Goal: Transaction & Acquisition: Purchase product/service

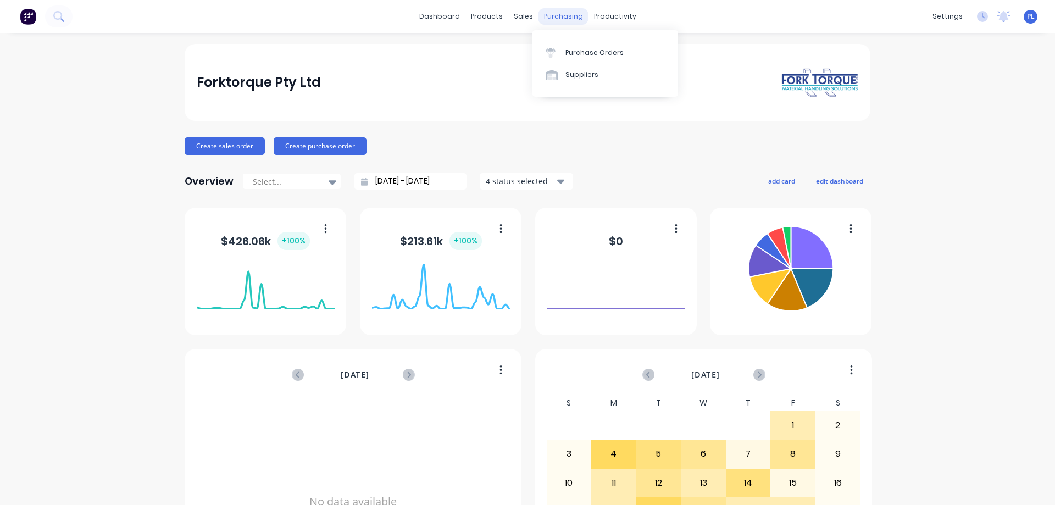
click at [567, 14] on div "purchasing" at bounding box center [564, 16] width 50 height 16
click at [580, 74] on div "Suppliers" at bounding box center [582, 75] width 33 height 10
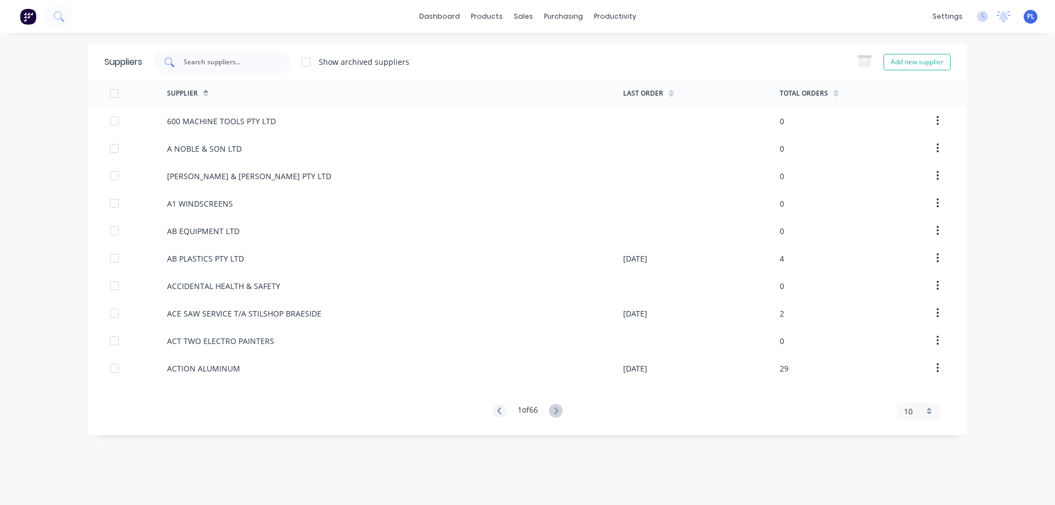
click at [200, 59] on input "text" at bounding box center [227, 62] width 91 height 11
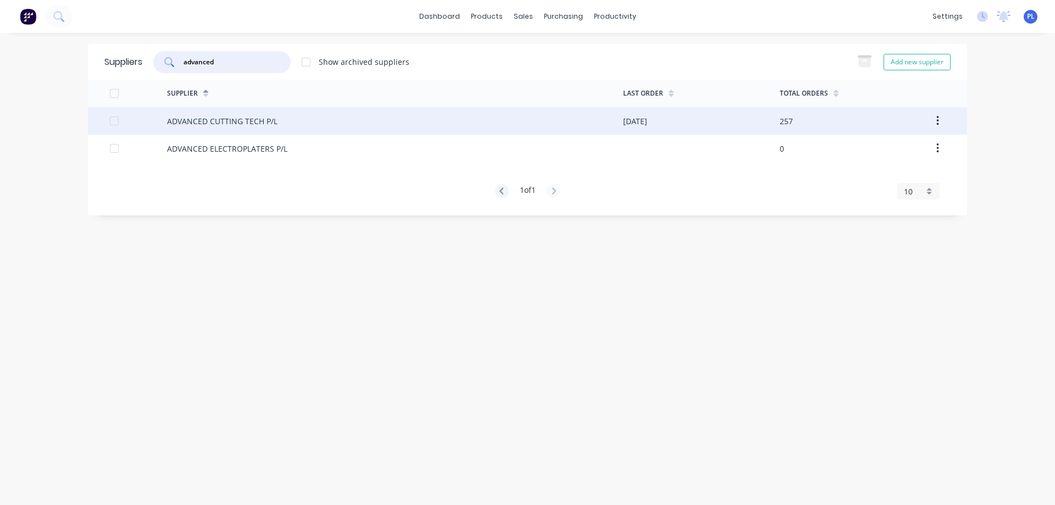
type input "advanced"
click at [223, 124] on div "ADVANCED CUTTING TECH P/L" at bounding box center [222, 121] width 110 height 12
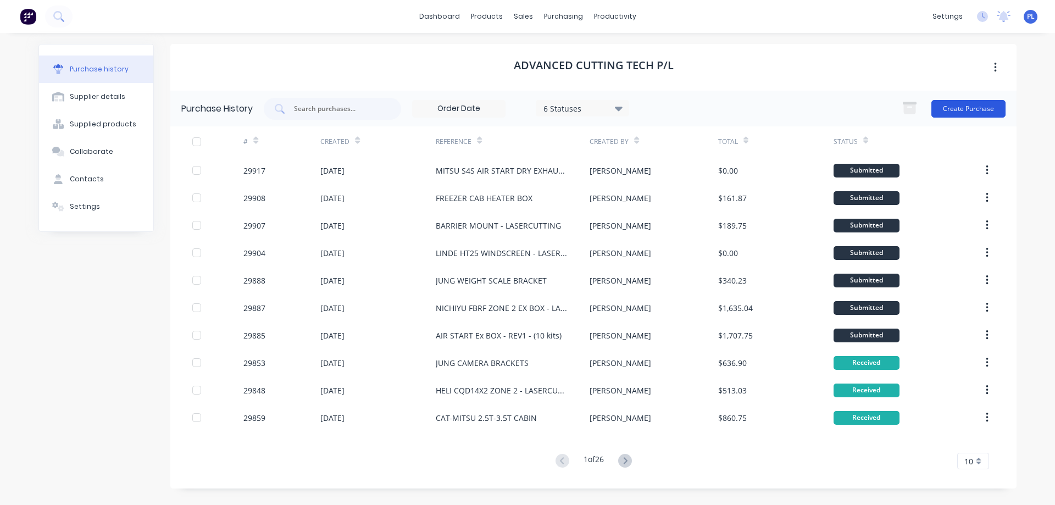
click at [977, 109] on button "Create Purchase" at bounding box center [969, 109] width 74 height 18
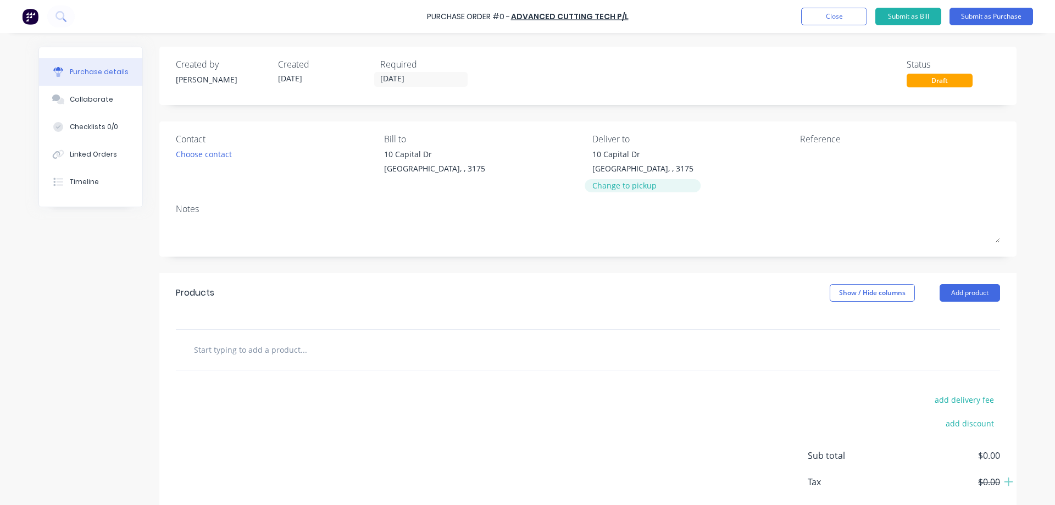
click at [616, 183] on div "Change to pickup" at bounding box center [642, 186] width 101 height 12
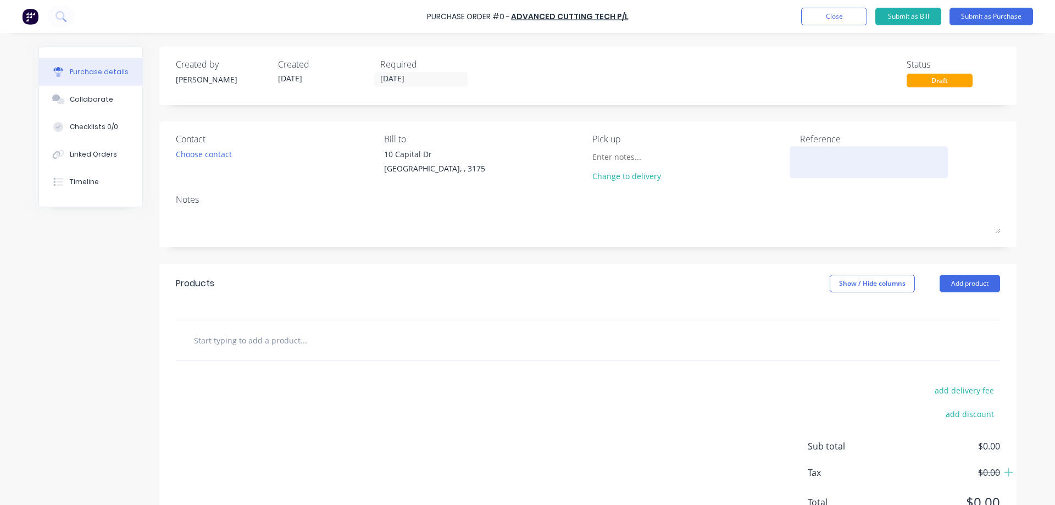
click at [821, 161] on textarea at bounding box center [868, 160] width 137 height 25
type textarea "JUNG"
type textarea "x"
type textarea "JUNG"
type textarea "x"
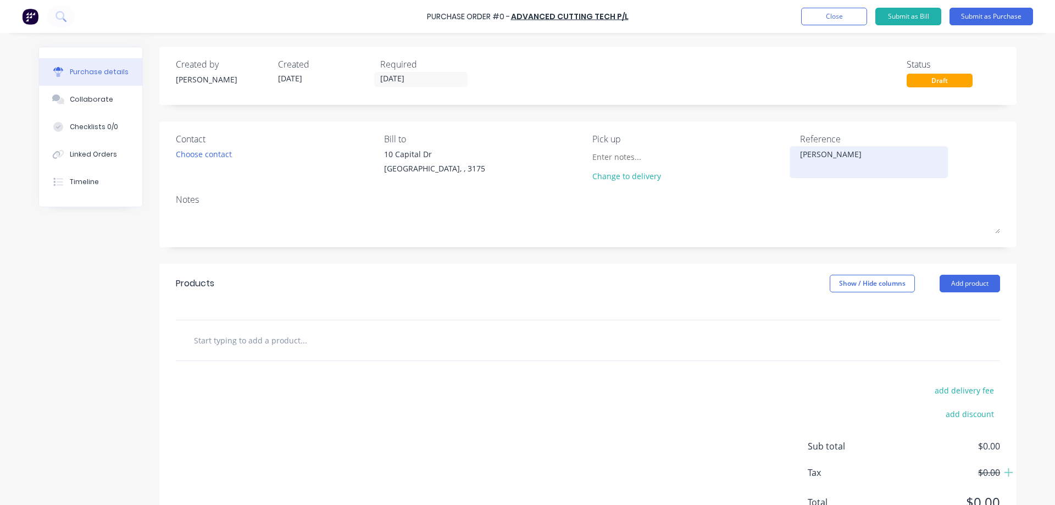
type textarea "[PERSON_NAME]"
type textarea "x"
type textarea "[PERSON_NAME] R"
type textarea "x"
type textarea "[PERSON_NAME] RO"
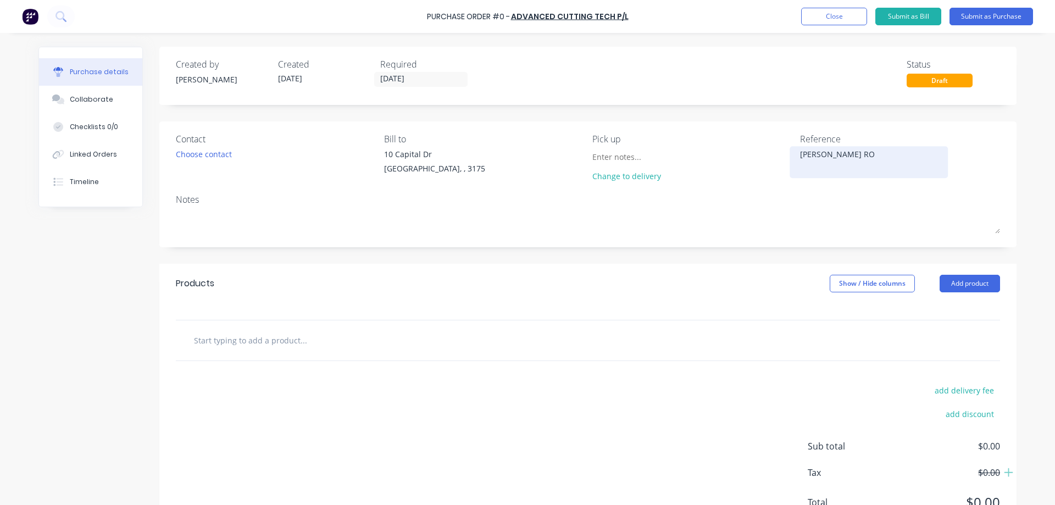
type textarea "x"
type textarea "[PERSON_NAME] ROO"
type textarea "x"
type textarea "JUNG POLYCARB ROOF"
type textarea "x"
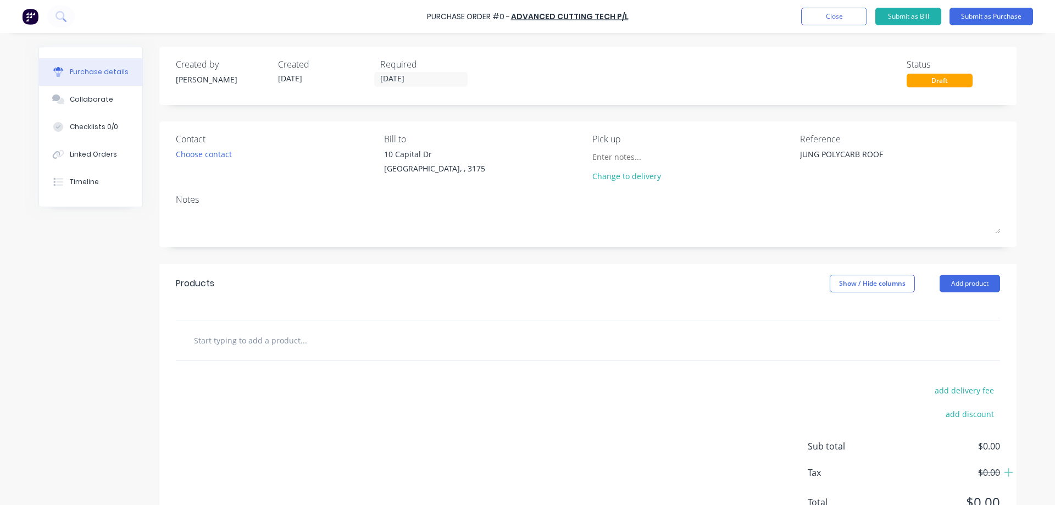
type textarea "JUNG POLYCARB ROOF"
click at [188, 154] on div "Choose contact" at bounding box center [204, 154] width 56 height 12
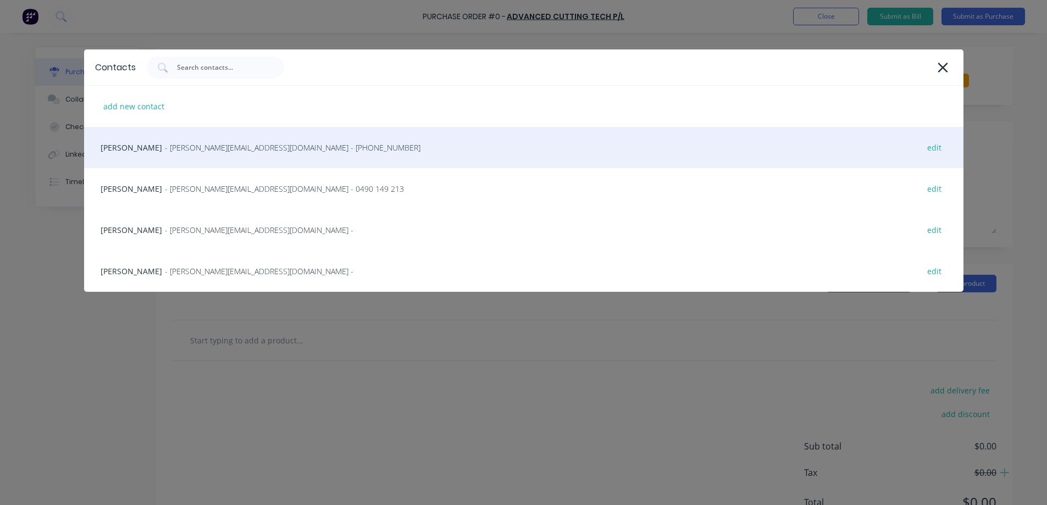
click at [206, 151] on span "- [PERSON_NAME][EMAIL_ADDRESS][DOMAIN_NAME] - [PHONE_NUMBER]" at bounding box center [293, 148] width 256 height 12
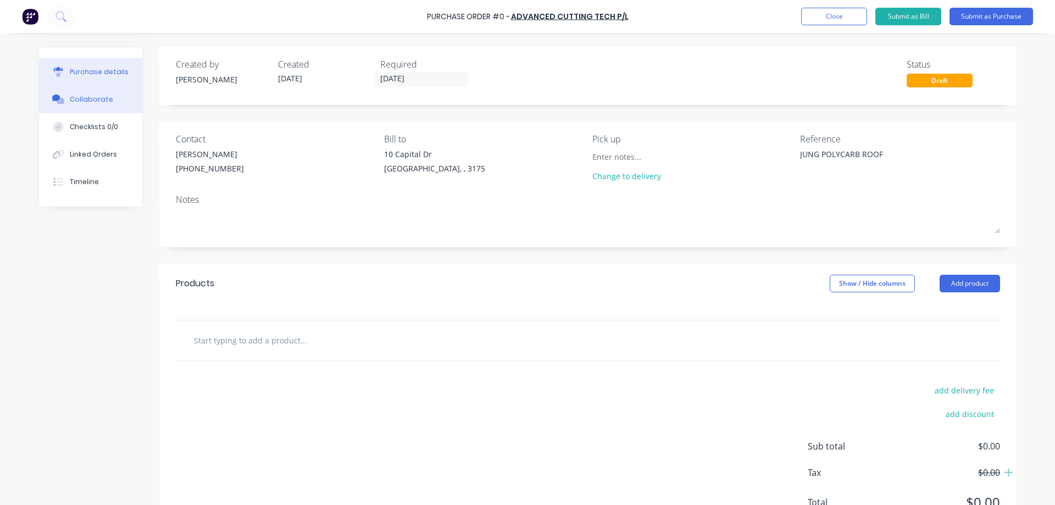
click at [84, 103] on div "Collaborate" at bounding box center [91, 100] width 43 height 10
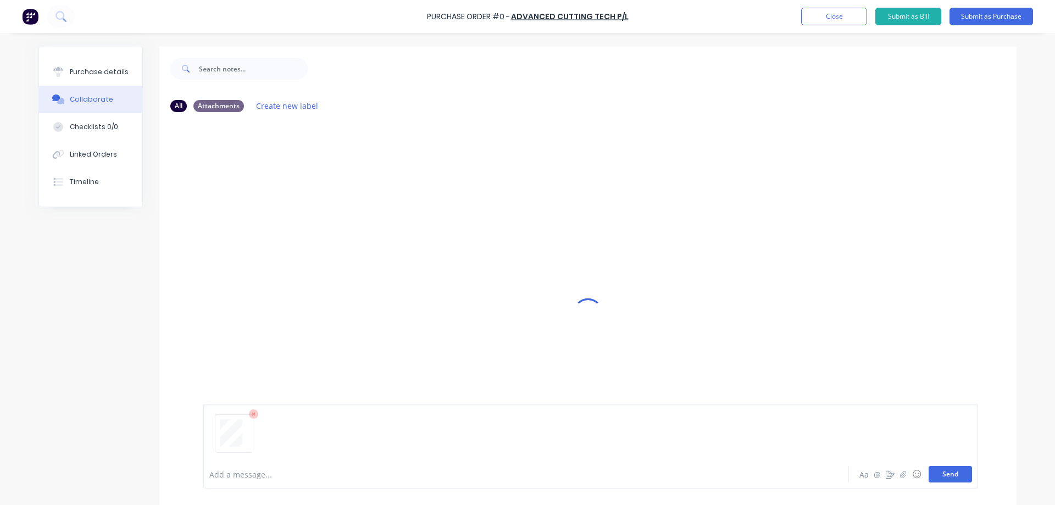
click at [939, 473] on button "Send" at bounding box center [950, 474] width 43 height 16
click at [80, 157] on div "Linked Orders" at bounding box center [93, 154] width 47 height 10
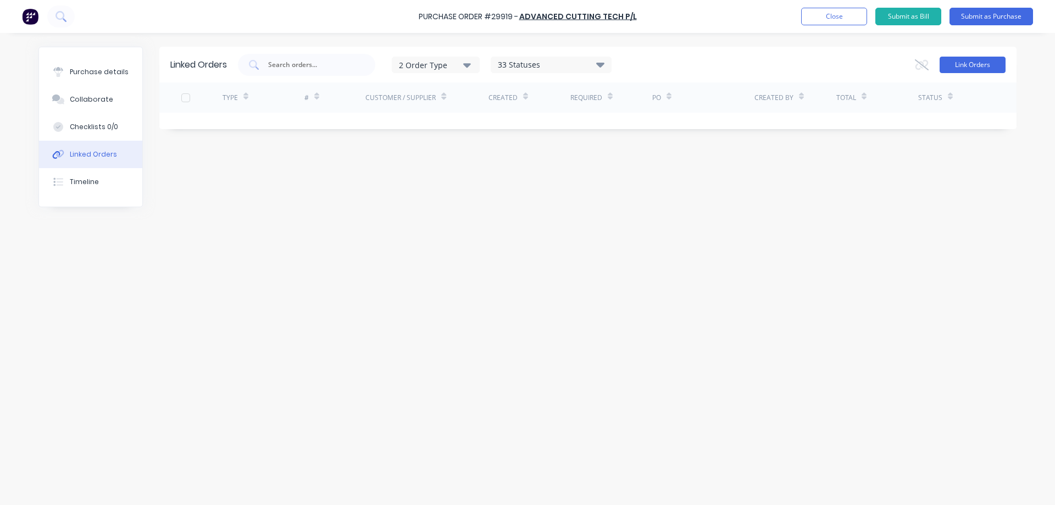
click at [963, 67] on button "Link Orders" at bounding box center [973, 65] width 66 height 16
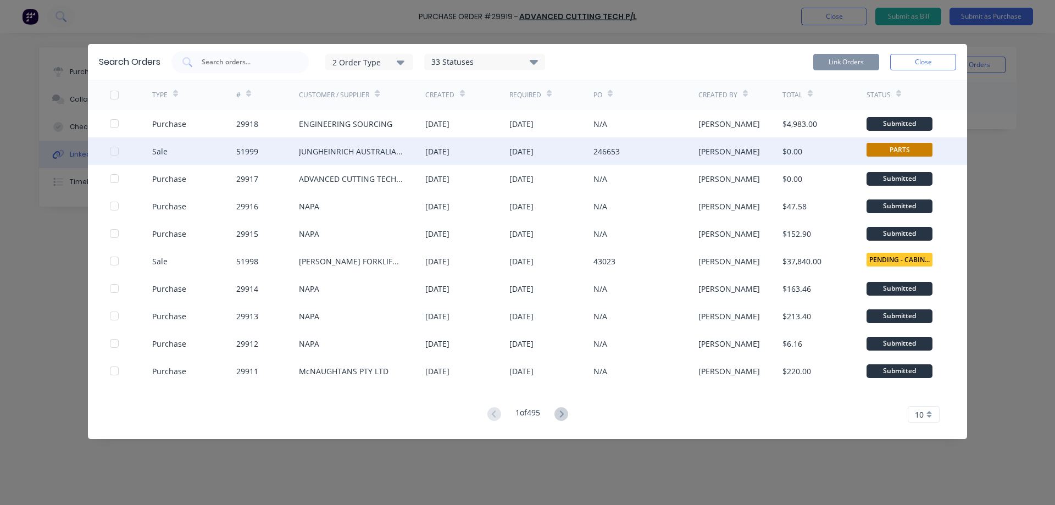
click at [115, 151] on div at bounding box center [114, 151] width 22 height 22
click at [855, 62] on button "Link Orders" at bounding box center [846, 62] width 66 height 16
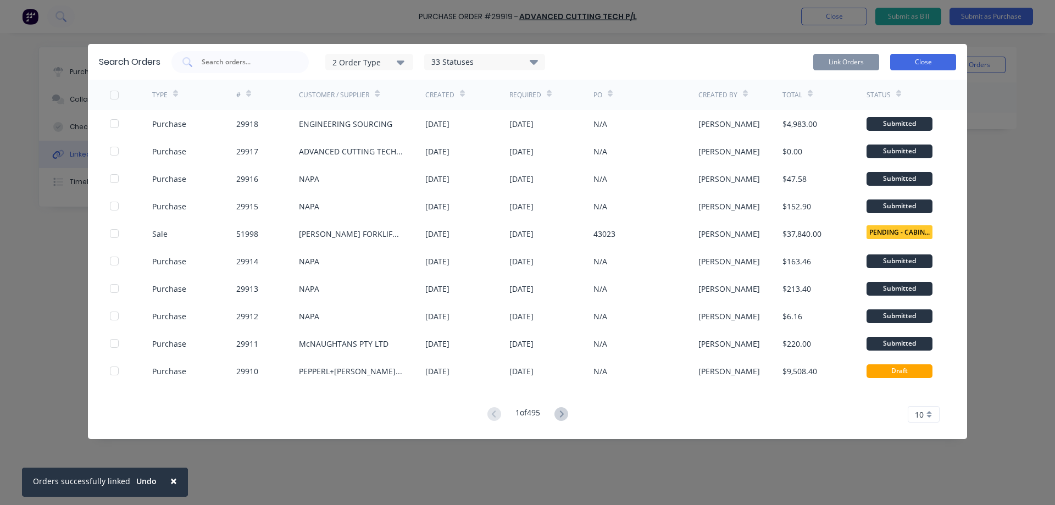
click at [925, 60] on button "Close" at bounding box center [923, 62] width 66 height 16
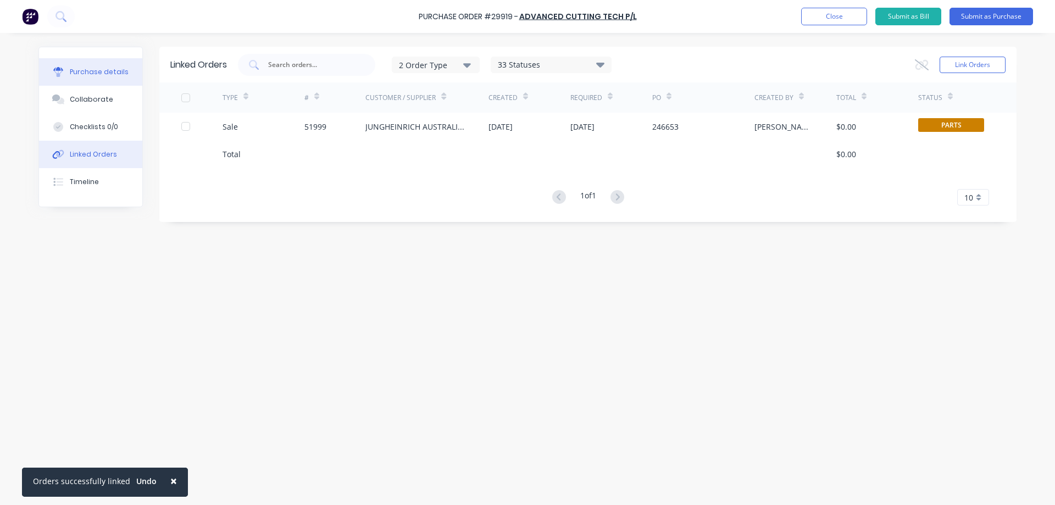
click at [88, 73] on div "Purchase details" at bounding box center [99, 72] width 59 height 10
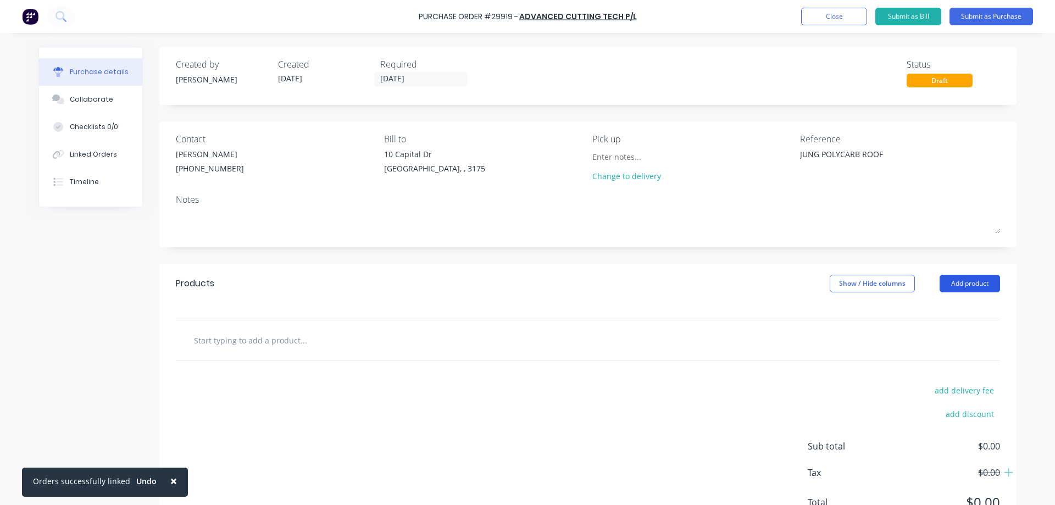
click at [974, 284] on button "Add product" at bounding box center [970, 284] width 60 height 18
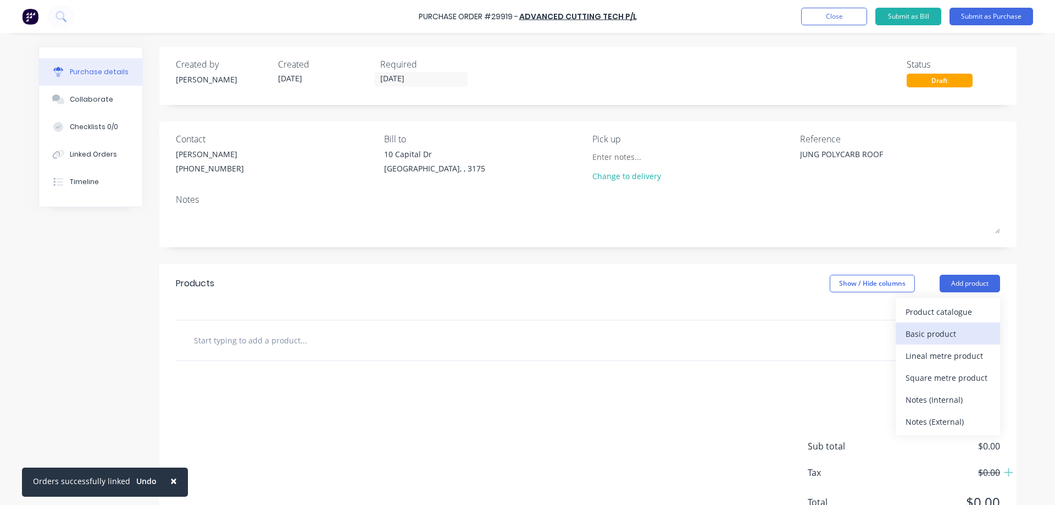
click at [943, 333] on div "Basic product" at bounding box center [948, 334] width 85 height 16
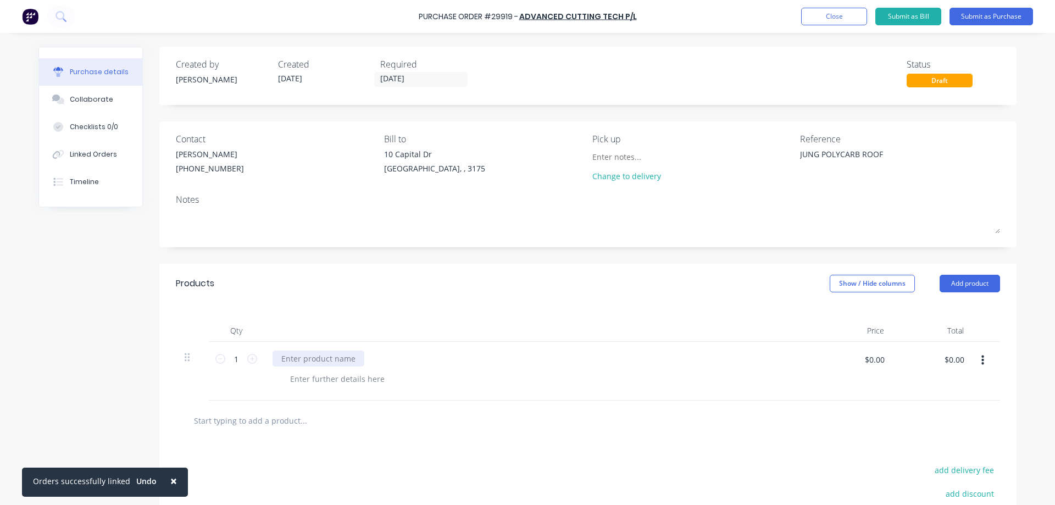
type textarea "x"
click at [339, 358] on div at bounding box center [319, 359] width 92 height 16
type textarea "x"
click at [318, 380] on div at bounding box center [337, 379] width 112 height 16
click at [375, 428] on input "text" at bounding box center [303, 420] width 220 height 22
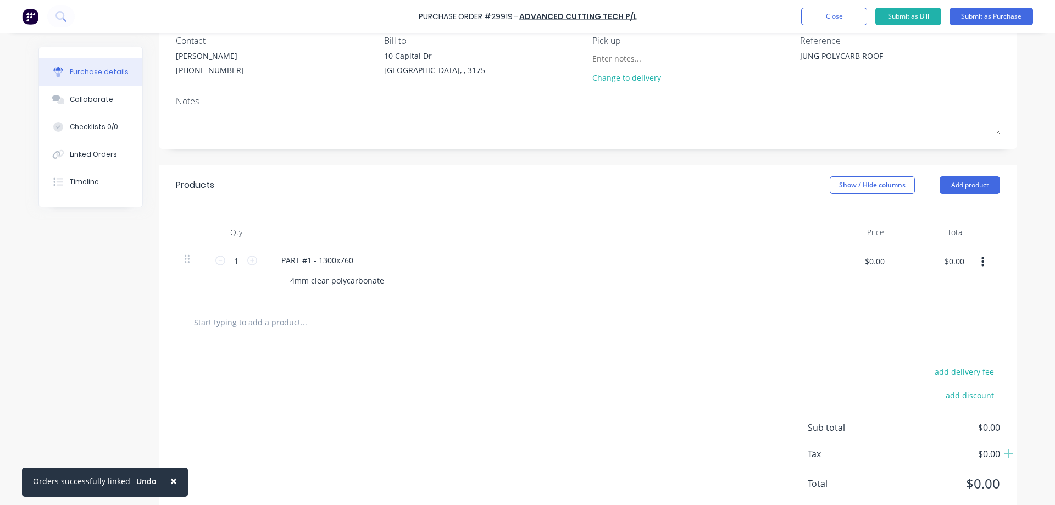
scroll to position [110, 0]
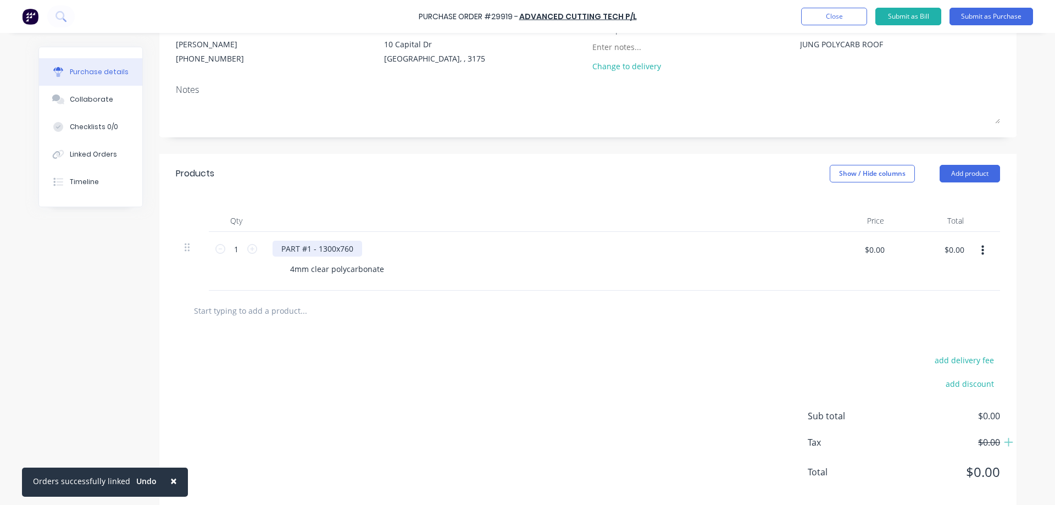
click at [356, 250] on div "PART #1 - 1300x760" at bounding box center [318, 249] width 90 height 16
click at [447, 361] on div "add delivery fee add discount Sub total $0.00 Tax $0.00 Total $0.00" at bounding box center [587, 421] width 857 height 181
click at [249, 249] on icon at bounding box center [252, 249] width 10 height 10
type textarea "x"
type input "2"
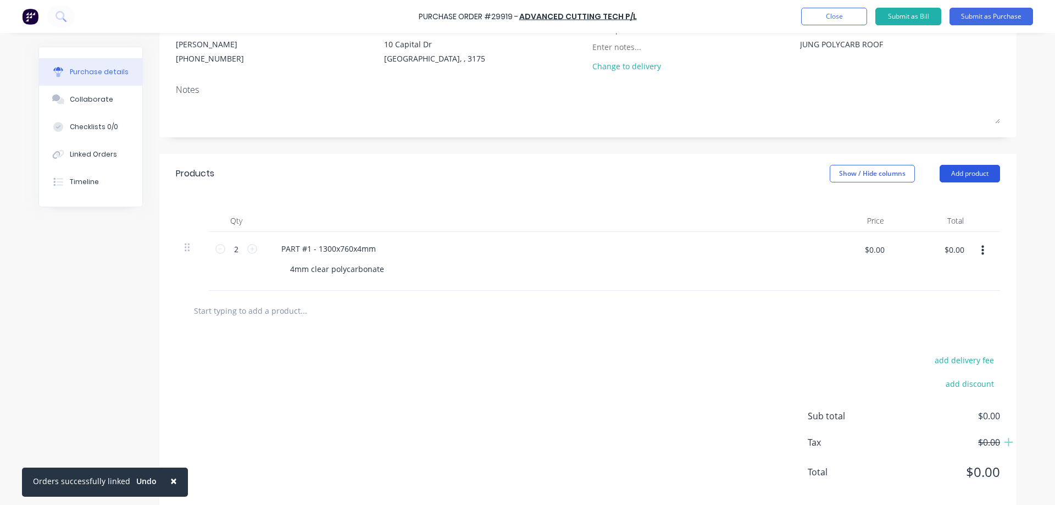
click at [966, 175] on button "Add product" at bounding box center [970, 174] width 60 height 18
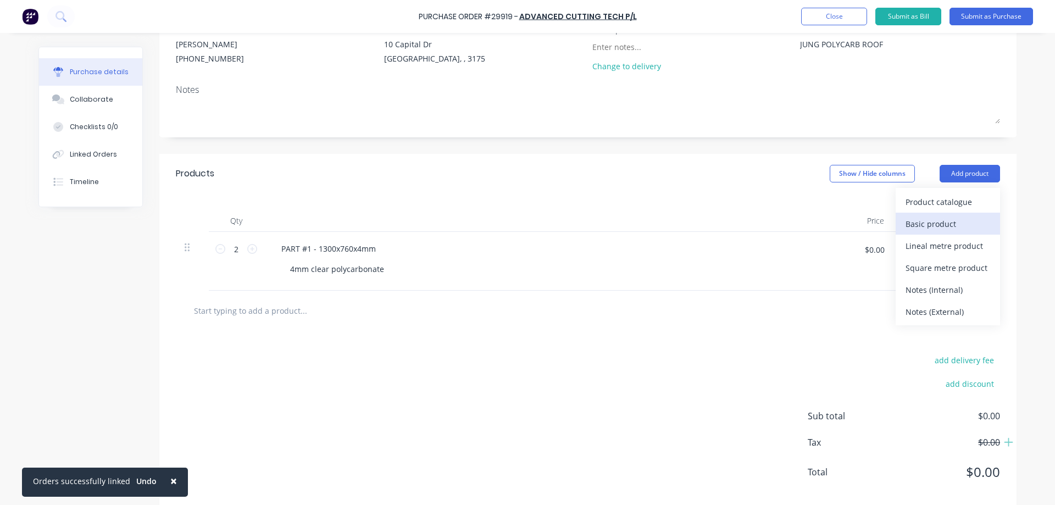
click at [943, 226] on div "Basic product" at bounding box center [948, 224] width 85 height 16
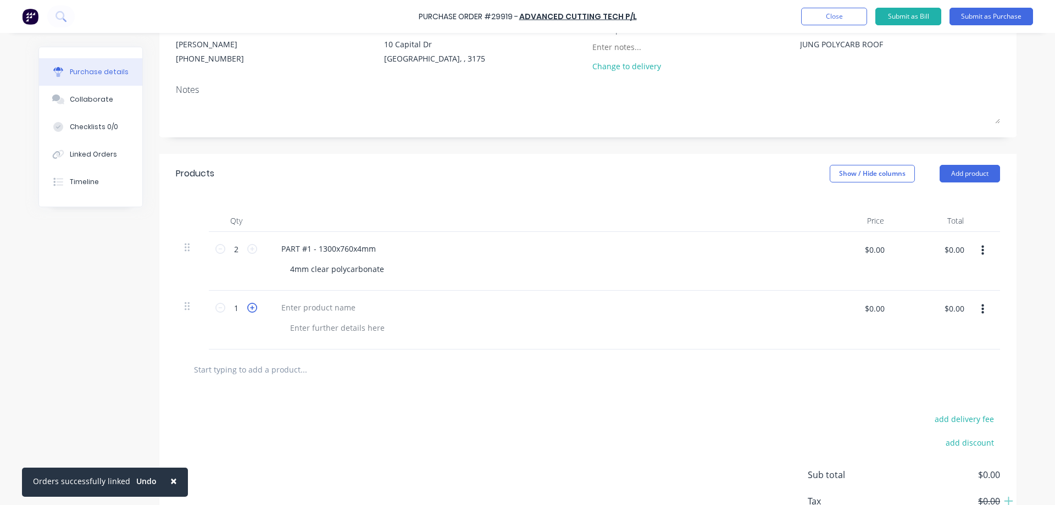
click at [247, 309] on icon at bounding box center [252, 308] width 10 height 10
type textarea "x"
type input "2"
click at [247, 309] on icon at bounding box center [252, 308] width 10 height 10
type textarea "x"
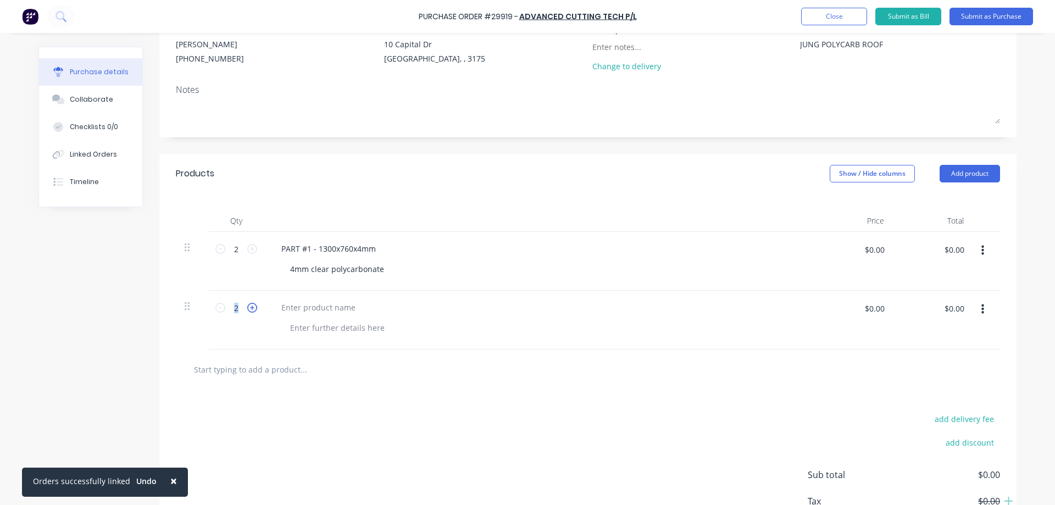
type input "3"
click at [247, 309] on icon at bounding box center [252, 308] width 10 height 10
type textarea "x"
type input "4"
click at [247, 309] on icon at bounding box center [252, 308] width 10 height 10
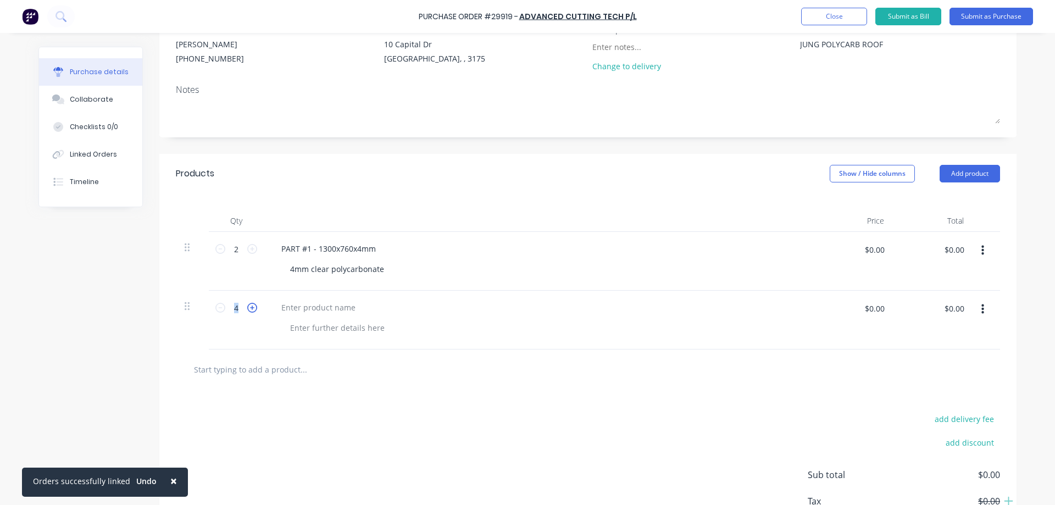
type textarea "x"
type input "5"
type textarea "x"
click at [308, 309] on div at bounding box center [319, 308] width 92 height 16
type textarea "x"
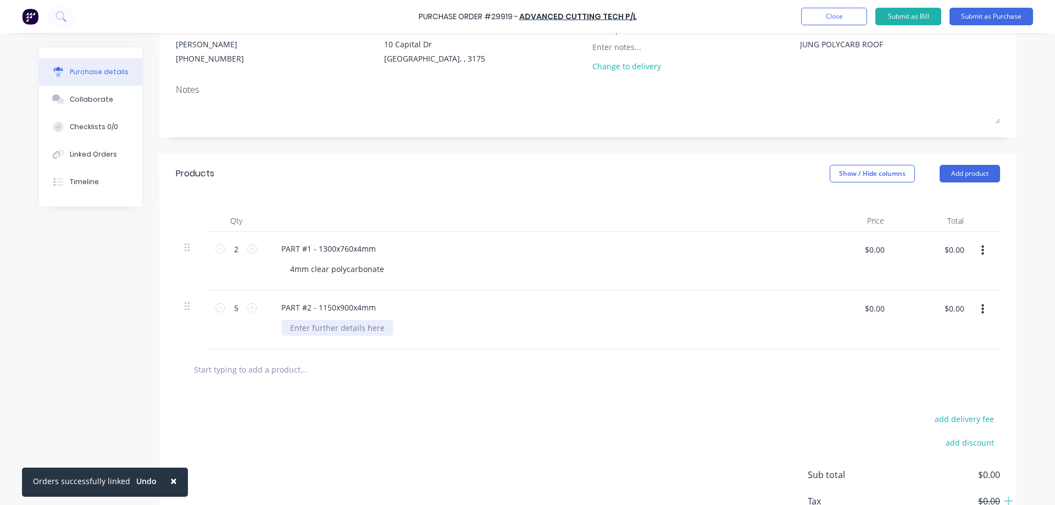
click at [343, 330] on div at bounding box center [337, 328] width 112 height 16
click at [375, 383] on div at bounding box center [588, 370] width 824 height 40
drag, startPoint x: 966, startPoint y: 180, endPoint x: 960, endPoint y: 185, distance: 8.6
click at [966, 179] on button "Add product" at bounding box center [970, 174] width 60 height 18
drag, startPoint x: 920, startPoint y: 228, endPoint x: 915, endPoint y: 236, distance: 9.9
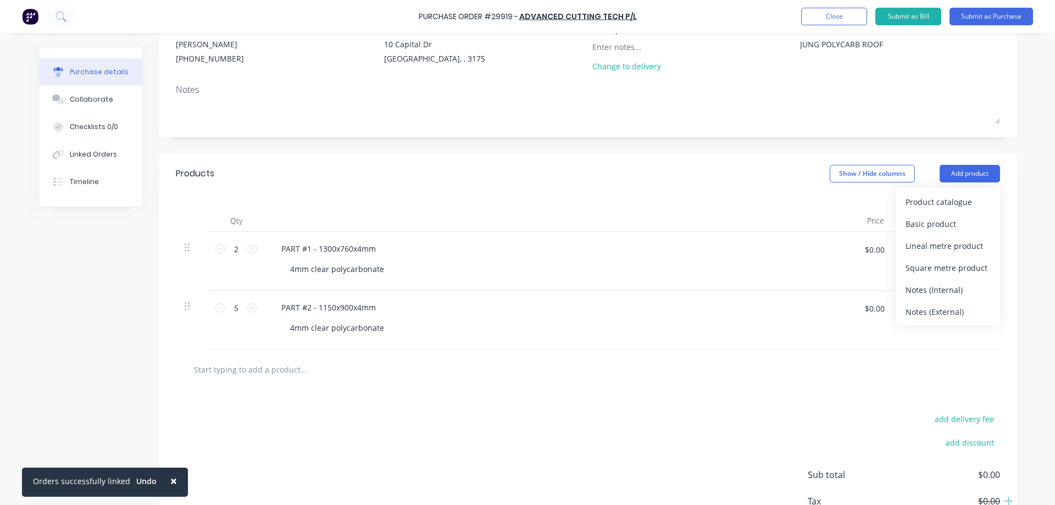
click at [920, 227] on div "Basic product" at bounding box center [948, 224] width 85 height 16
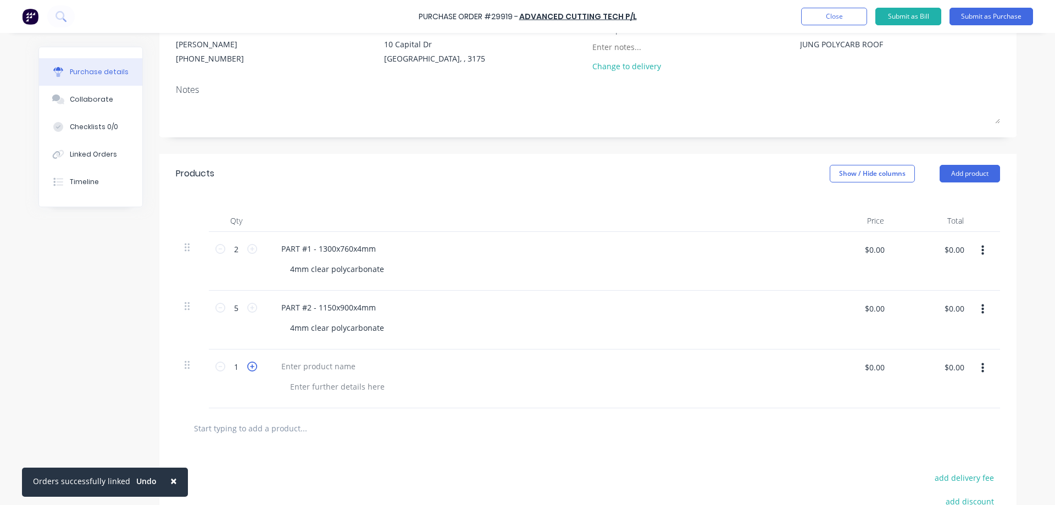
click at [247, 366] on icon at bounding box center [252, 367] width 10 height 10
type textarea "x"
type input "2"
click at [247, 366] on icon at bounding box center [252, 367] width 10 height 10
type textarea "x"
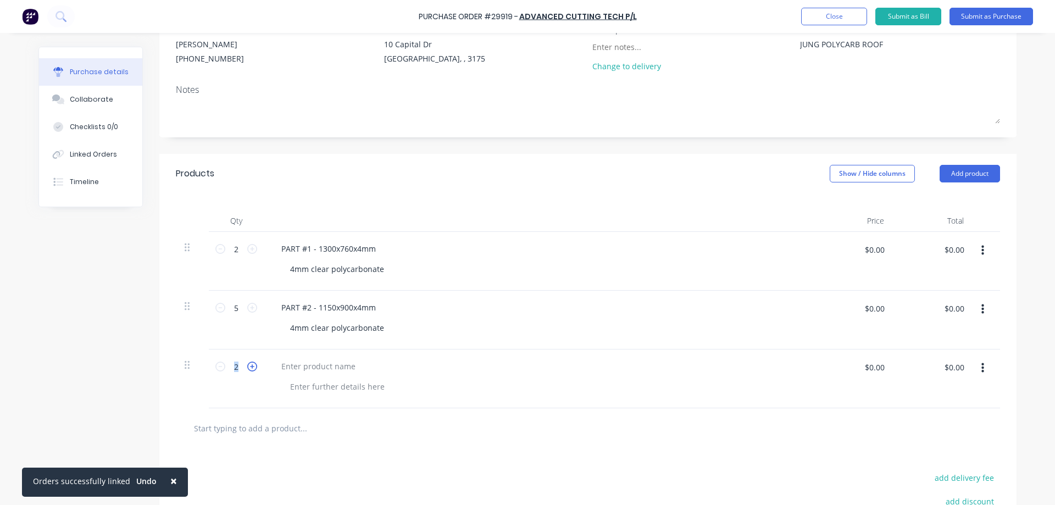
type input "3"
click at [215, 367] on icon at bounding box center [220, 367] width 10 height 10
type textarea "x"
type input "2"
type textarea "x"
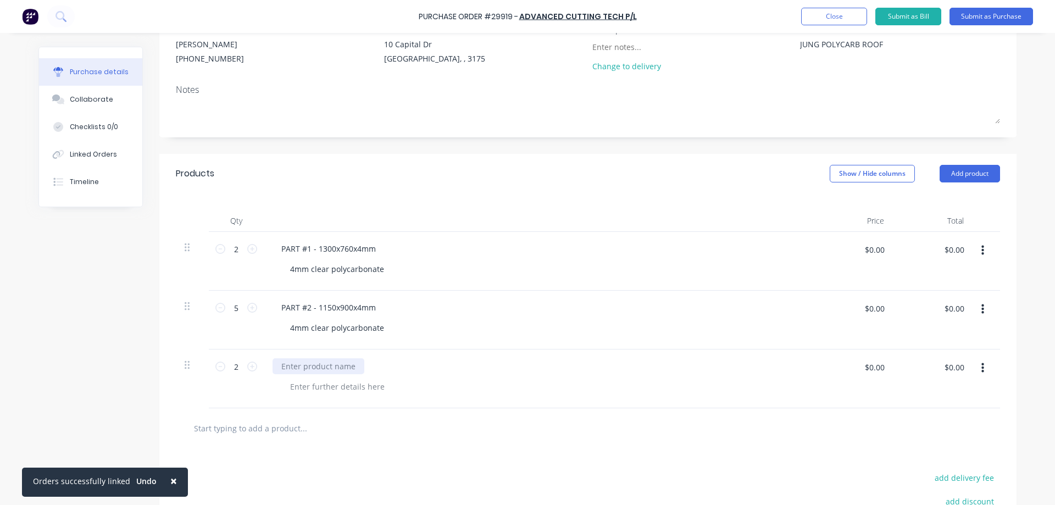
drag, startPoint x: 293, startPoint y: 365, endPoint x: 305, endPoint y: 365, distance: 11.5
click at [294, 365] on div at bounding box center [319, 366] width 92 height 16
type textarea "x"
click at [351, 387] on div at bounding box center [337, 387] width 112 height 16
click at [396, 446] on div at bounding box center [588, 428] width 824 height 40
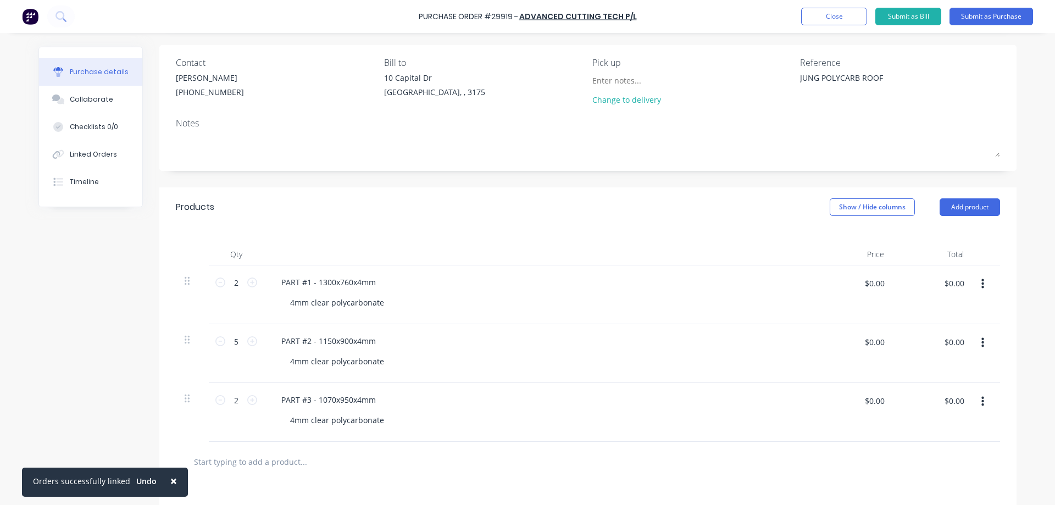
scroll to position [0, 0]
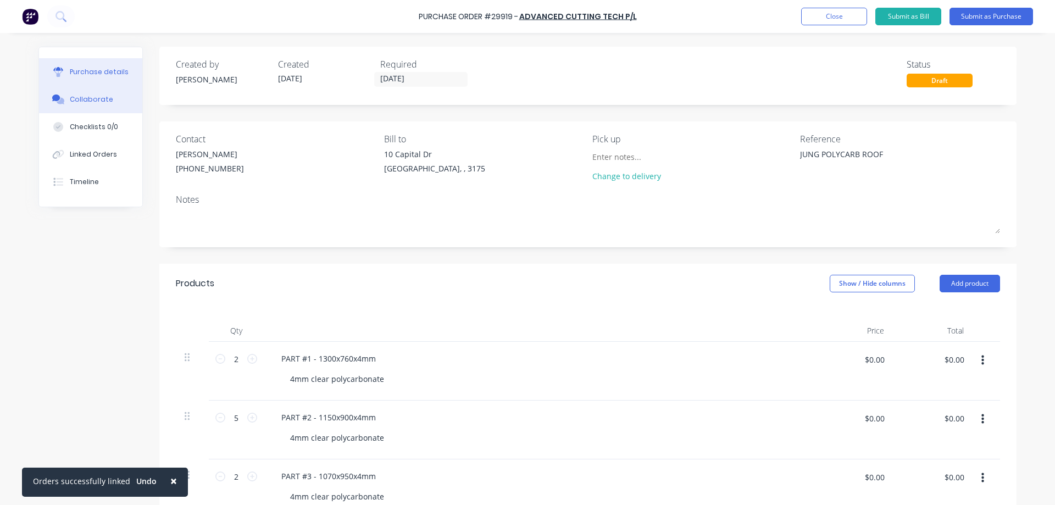
click at [78, 95] on div "Collaborate" at bounding box center [91, 100] width 43 height 10
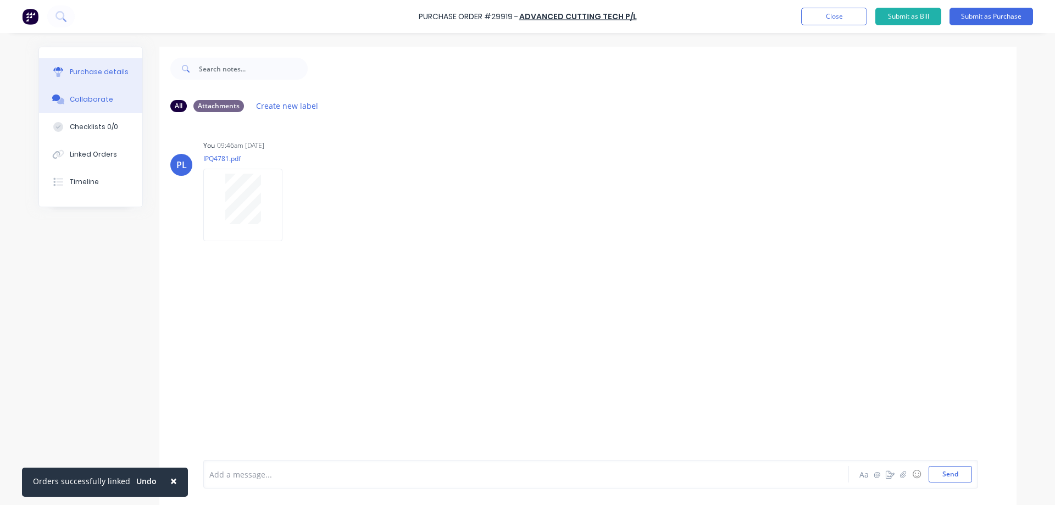
click at [91, 74] on div "Purchase details" at bounding box center [99, 72] width 59 height 10
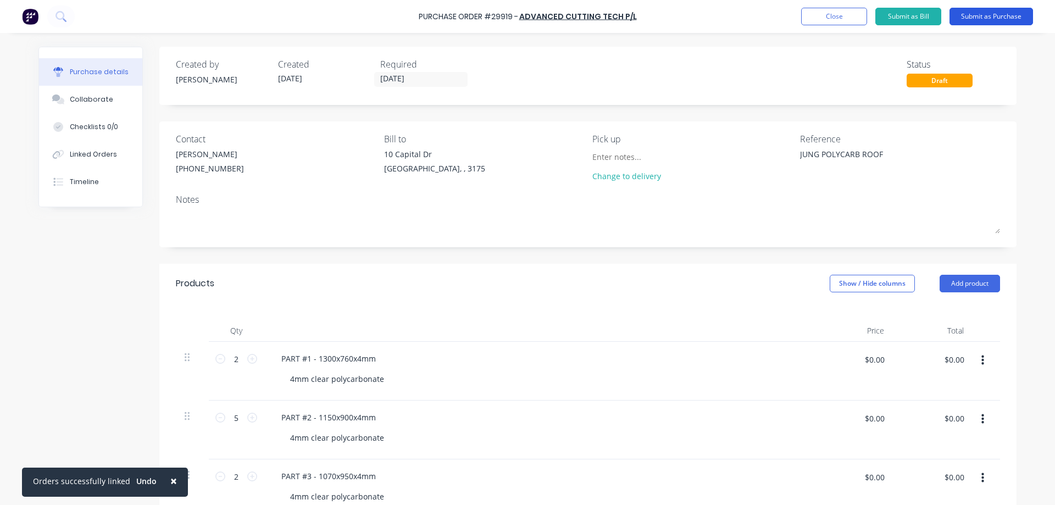
click at [993, 14] on button "Submit as Purchase" at bounding box center [992, 17] width 84 height 18
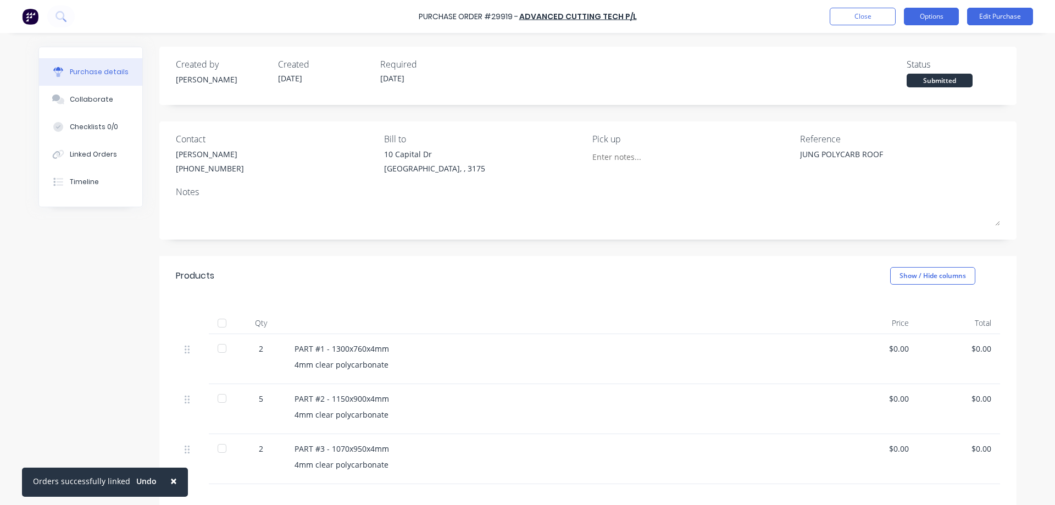
click at [927, 15] on button "Options" at bounding box center [931, 17] width 55 height 18
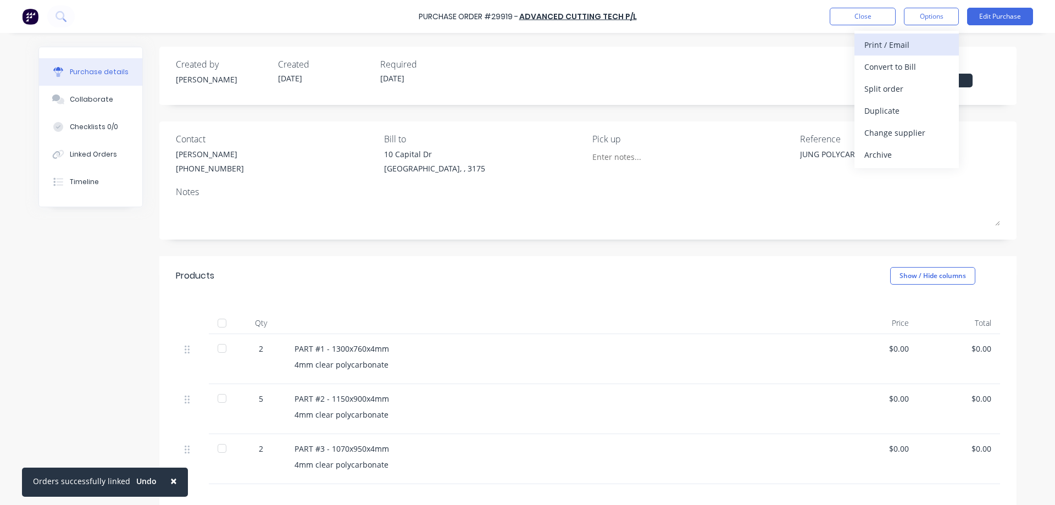
click at [893, 47] on div "Print / Email" at bounding box center [907, 45] width 85 height 16
click at [902, 86] on div "Without pricing" at bounding box center [907, 89] width 85 height 16
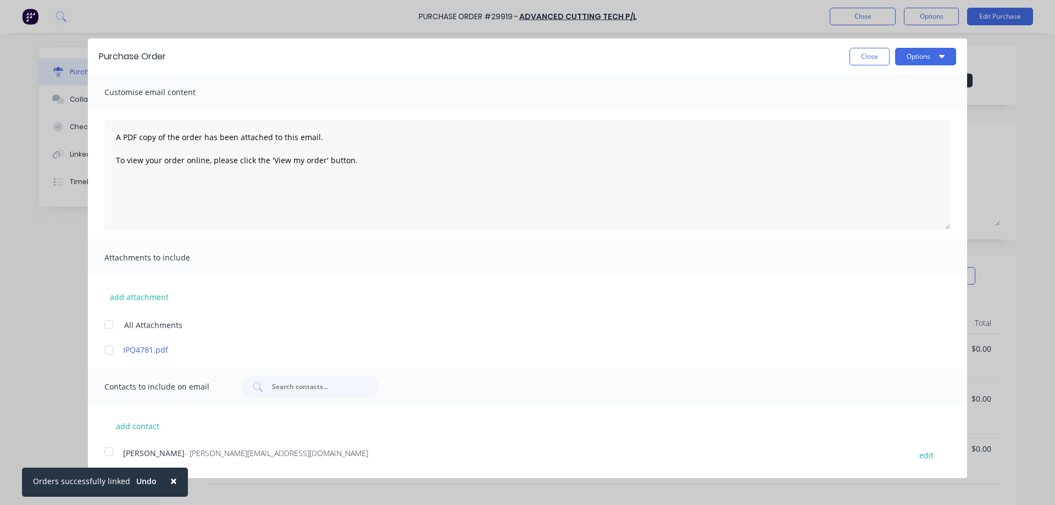
click at [110, 323] on div at bounding box center [109, 325] width 22 height 22
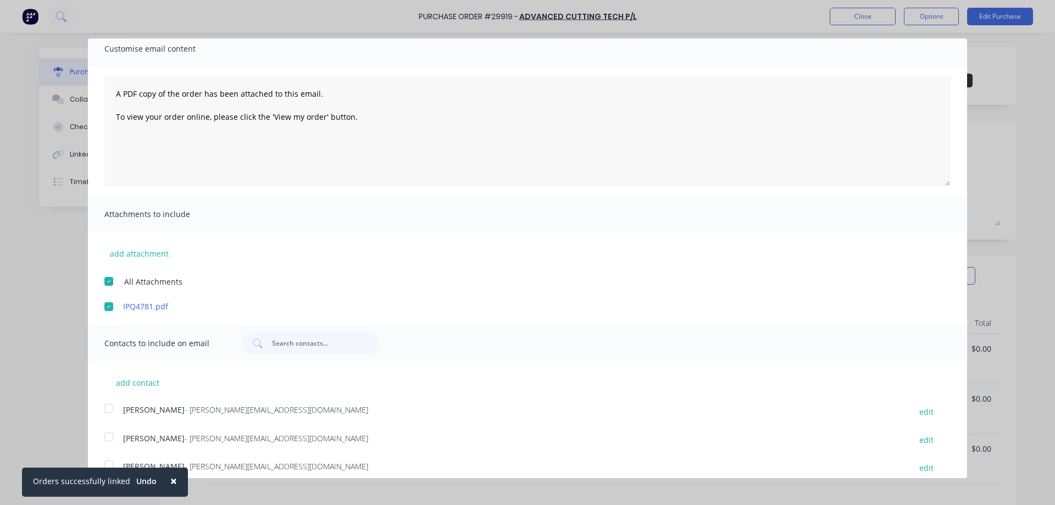
scroll to position [82, 0]
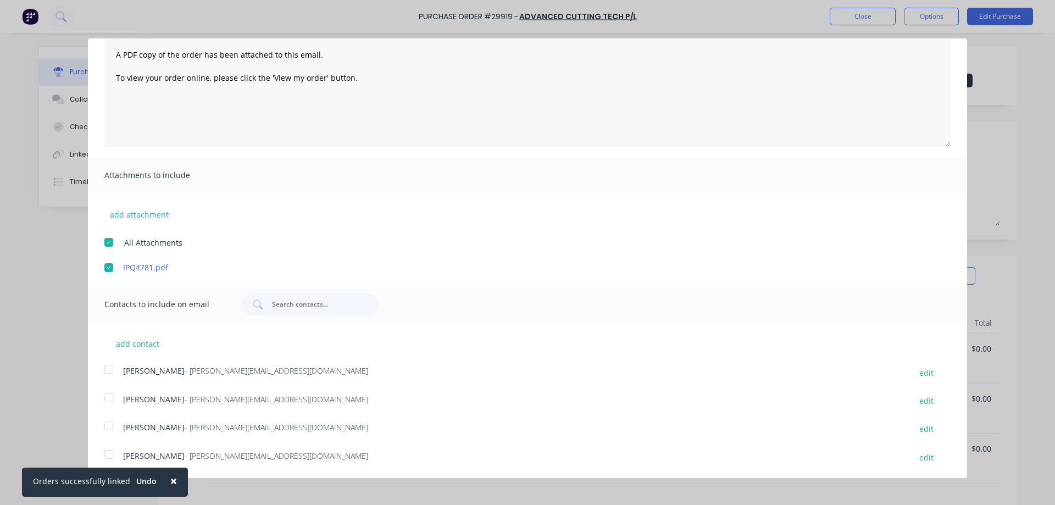
click at [172, 481] on span "×" at bounding box center [173, 480] width 7 height 15
click at [109, 454] on div at bounding box center [109, 455] width 22 height 22
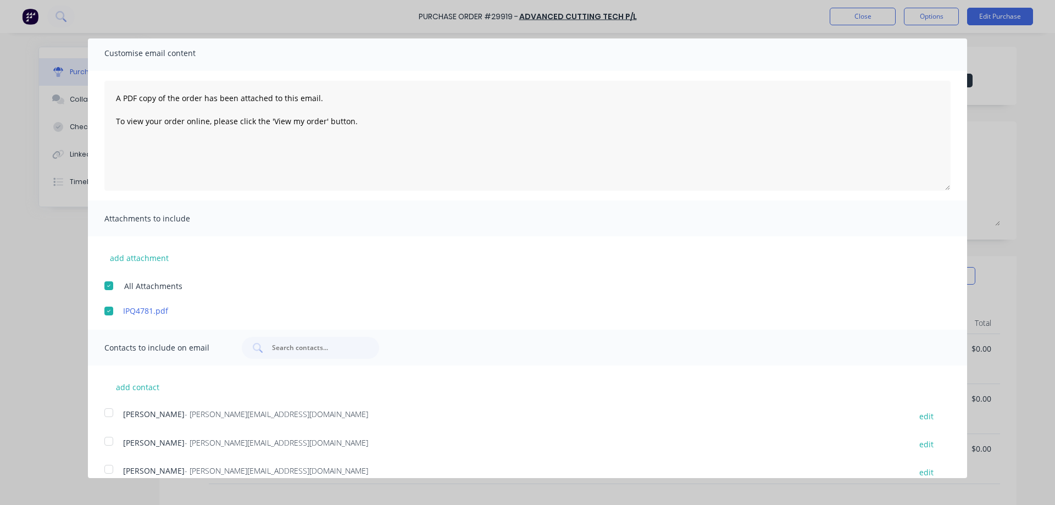
scroll to position [0, 0]
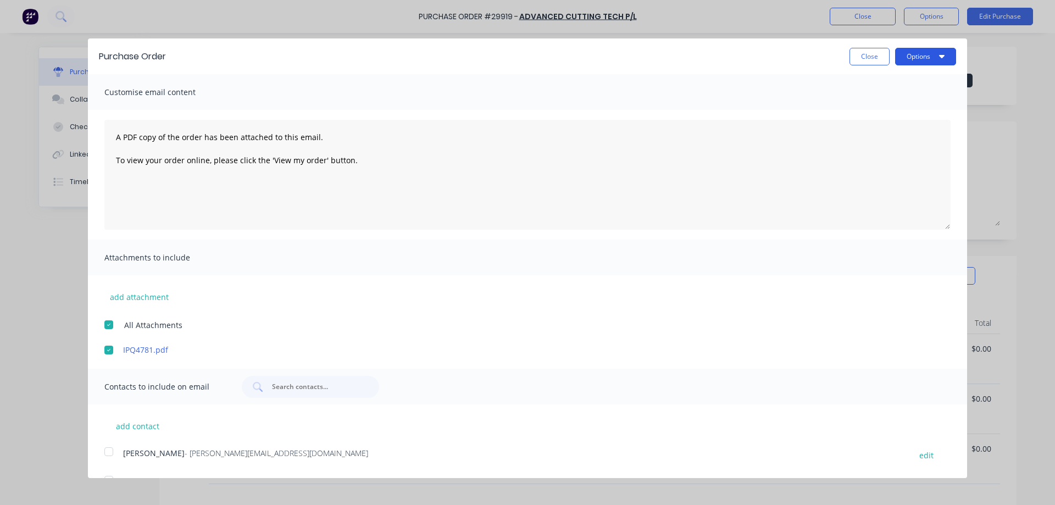
click at [919, 57] on button "Options" at bounding box center [925, 57] width 61 height 18
click at [874, 106] on div "Email" at bounding box center [904, 106] width 85 height 16
type textarea "x"
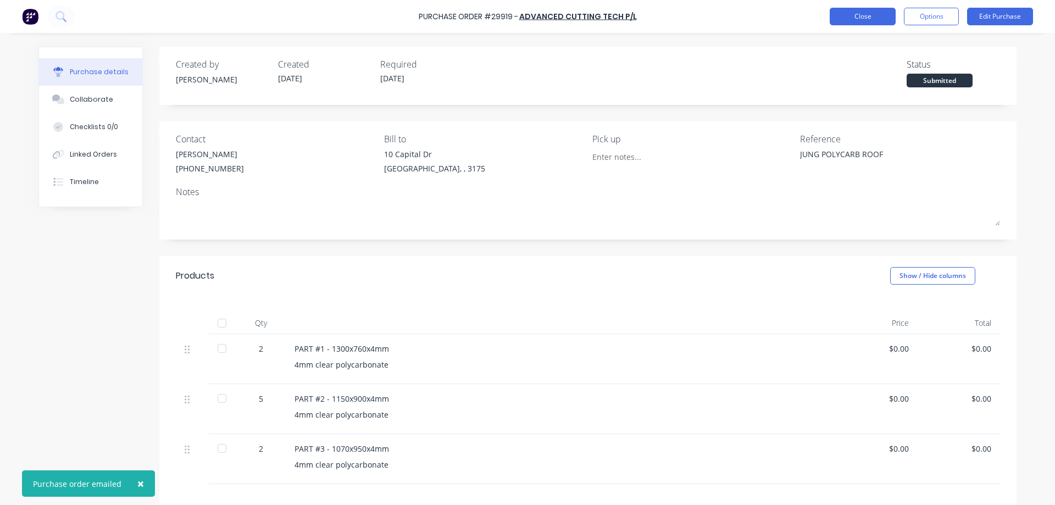
click at [858, 19] on button "Close" at bounding box center [863, 17] width 66 height 18
